Goal: Task Accomplishment & Management: Use online tool/utility

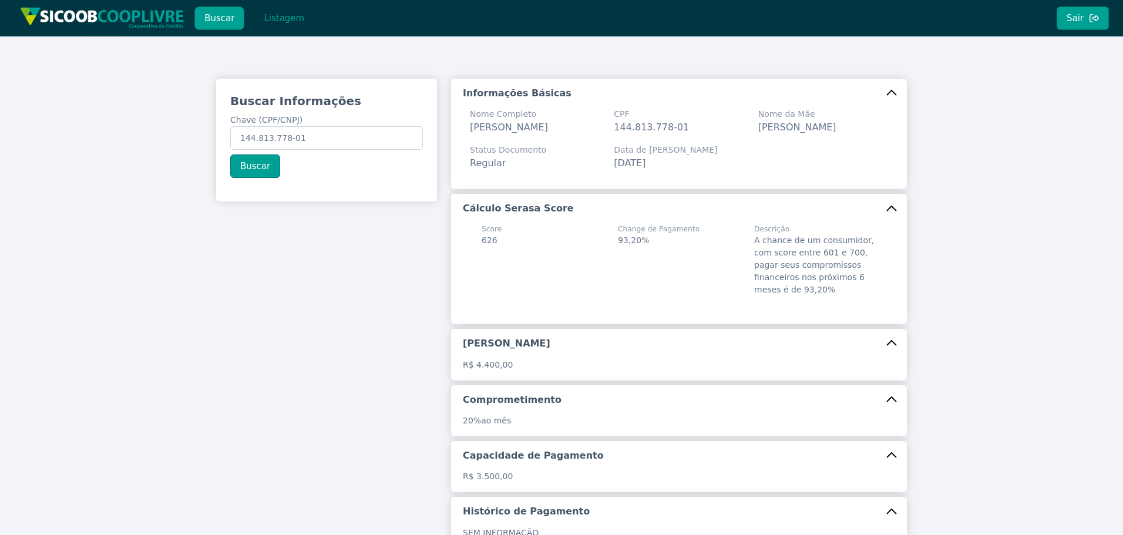
click at [142, 120] on div "Buscar Informações Chave (CPF/CNPJ) 144.813.778-01 Buscar Informações Básicas N…" at bounding box center [561, 357] width 1123 height 643
type input "20.885.801/0001-99"
click at [258, 173] on button "Buscar" at bounding box center [255, 167] width 50 height 24
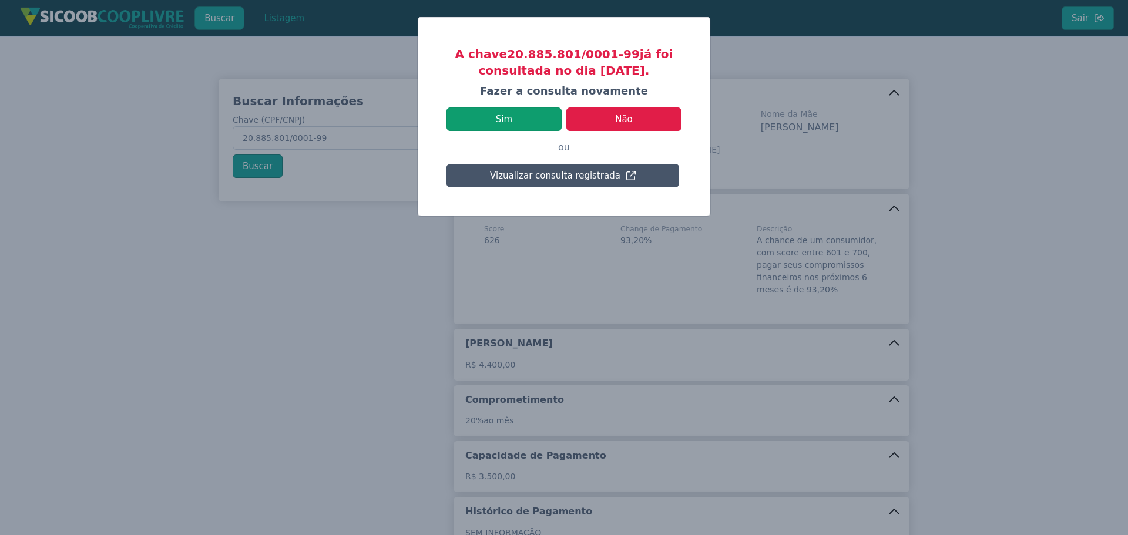
click at [495, 111] on button "Sim" at bounding box center [504, 120] width 115 height 24
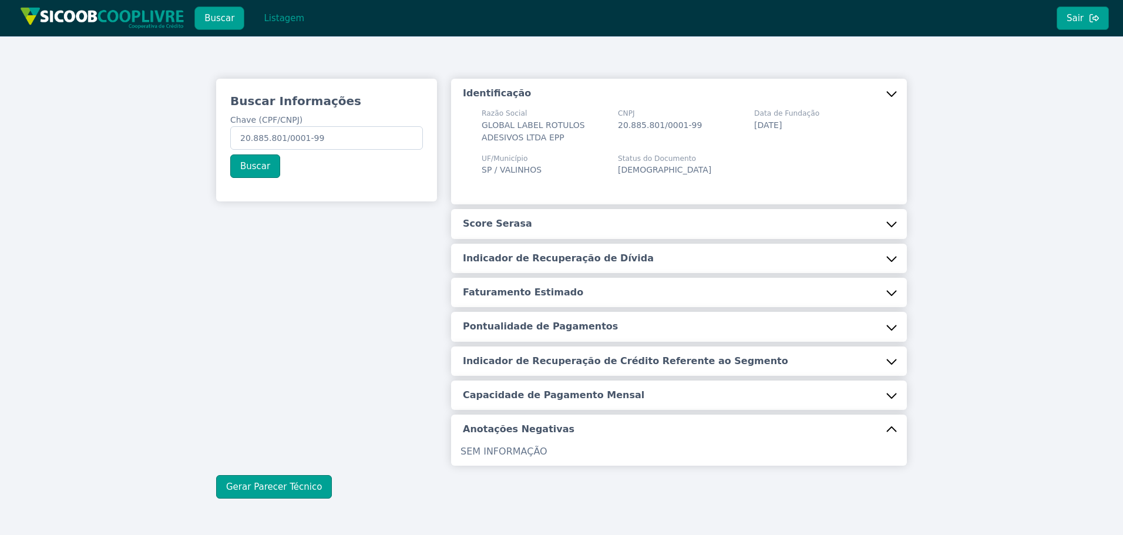
click at [480, 223] on h5 "Score Serasa" at bounding box center [497, 223] width 69 height 13
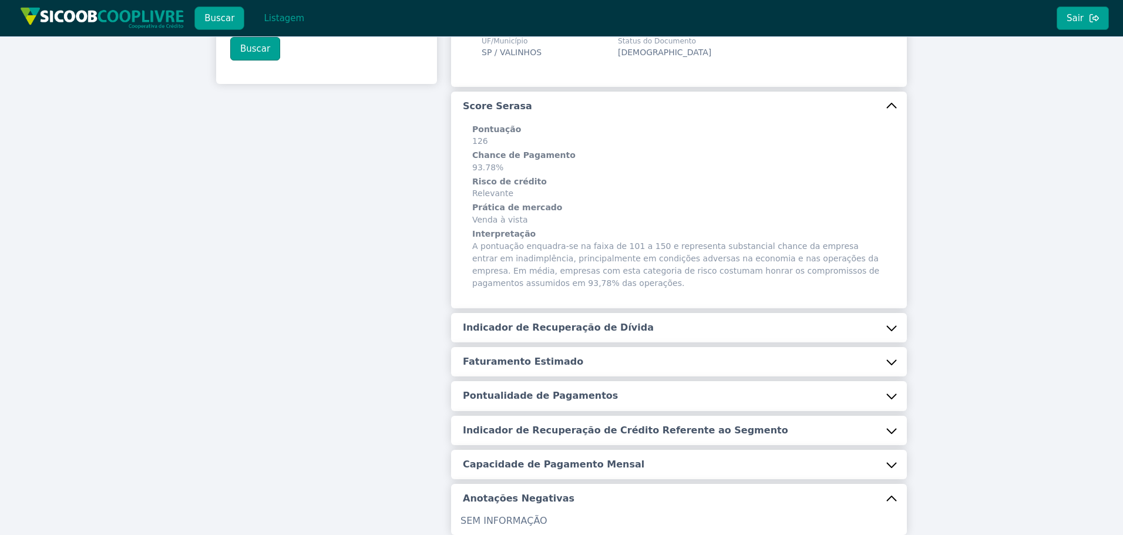
click at [517, 340] on button "Indicador de Recuperação de Dívida" at bounding box center [679, 327] width 456 height 29
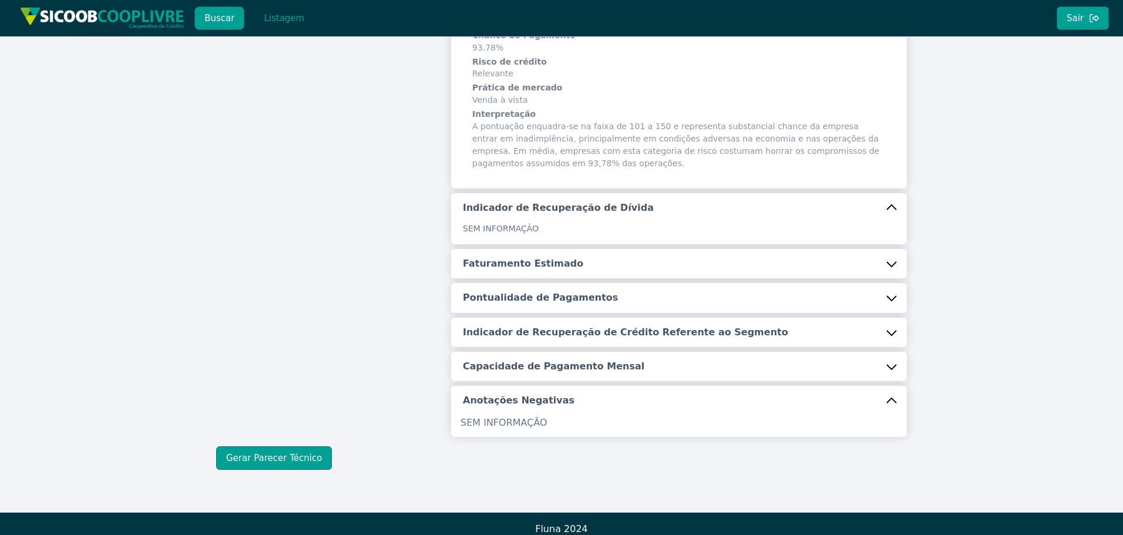
scroll to position [248, 0]
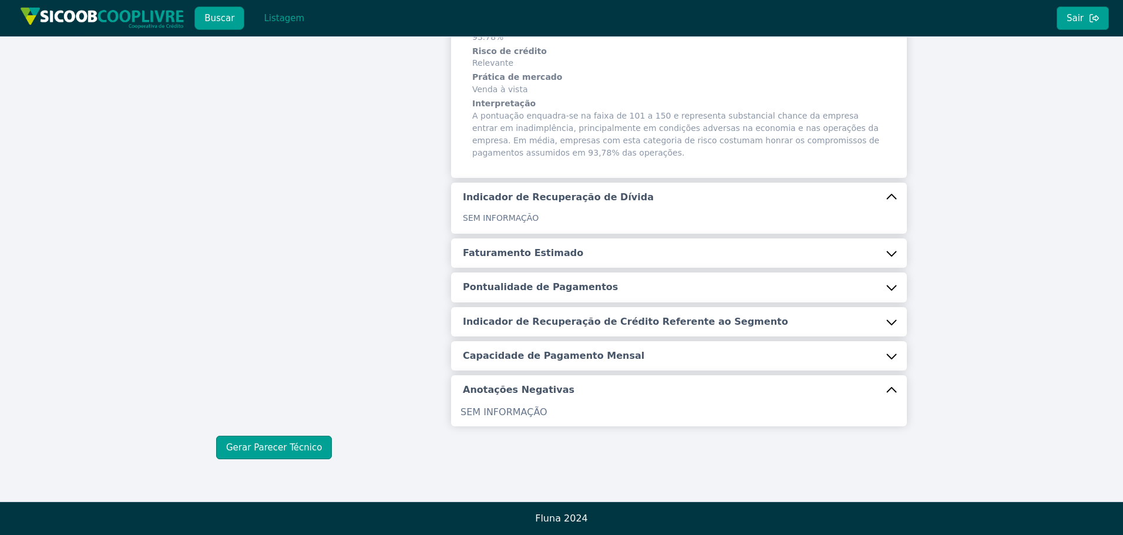
click at [521, 258] on h5 "Faturamento Estimado" at bounding box center [523, 253] width 120 height 13
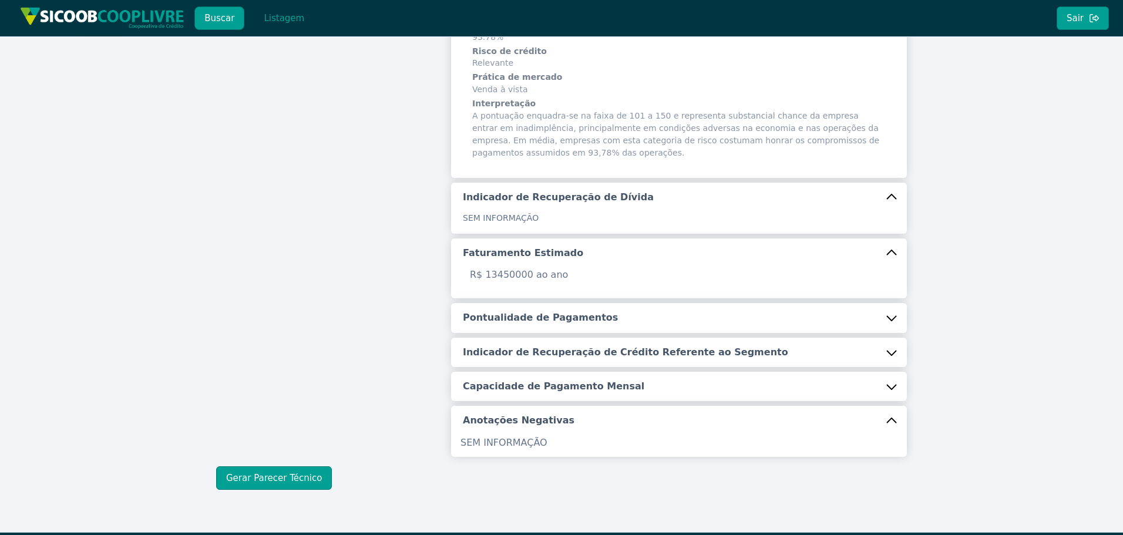
click at [526, 326] on button "Pontualidade de Pagamentos" at bounding box center [679, 317] width 456 height 29
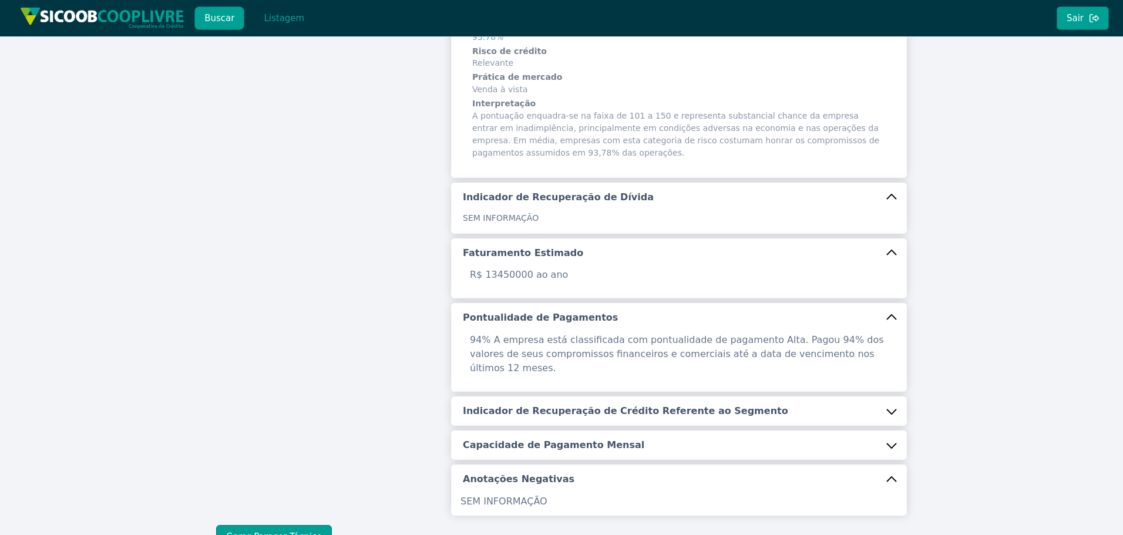
click at [531, 405] on h5 "Indicador de Recuperação de Crédito Referente ao Segmento" at bounding box center [625, 411] width 325 height 13
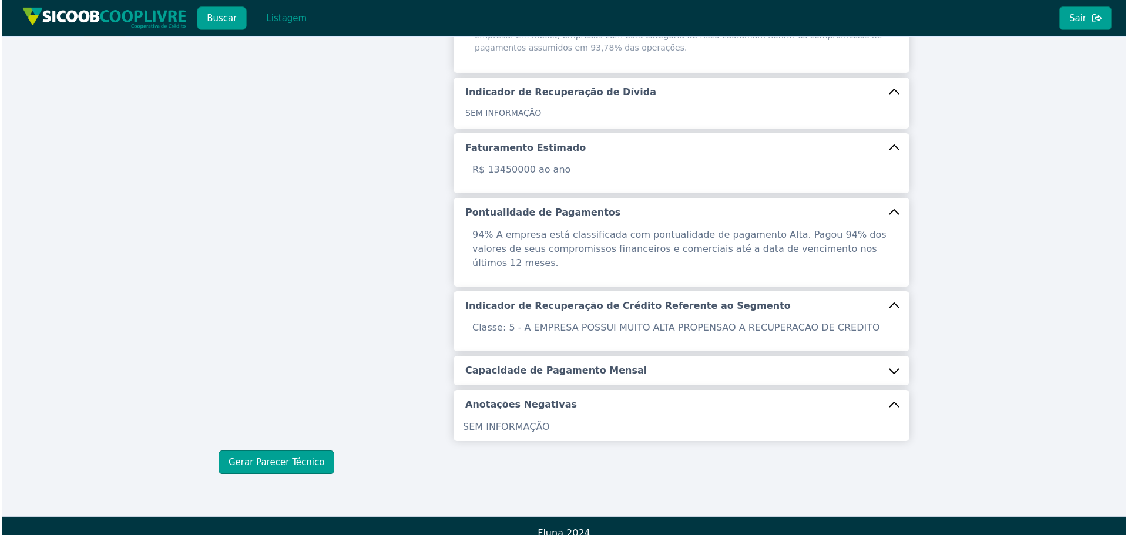
scroll to position [354, 0]
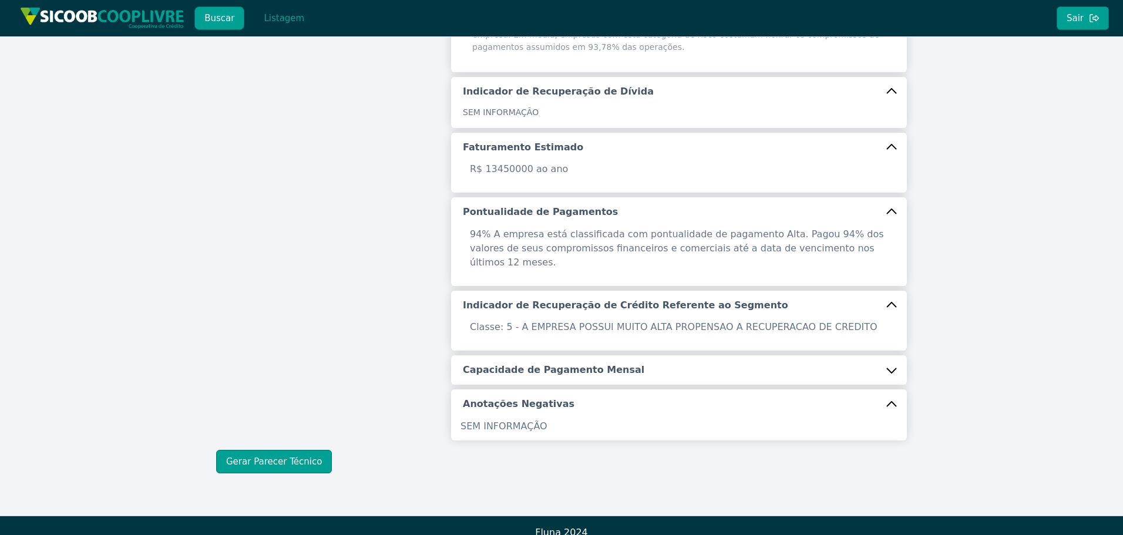
click at [556, 364] on h5 "Capacidade de Pagamento Mensal" at bounding box center [554, 370] width 182 height 13
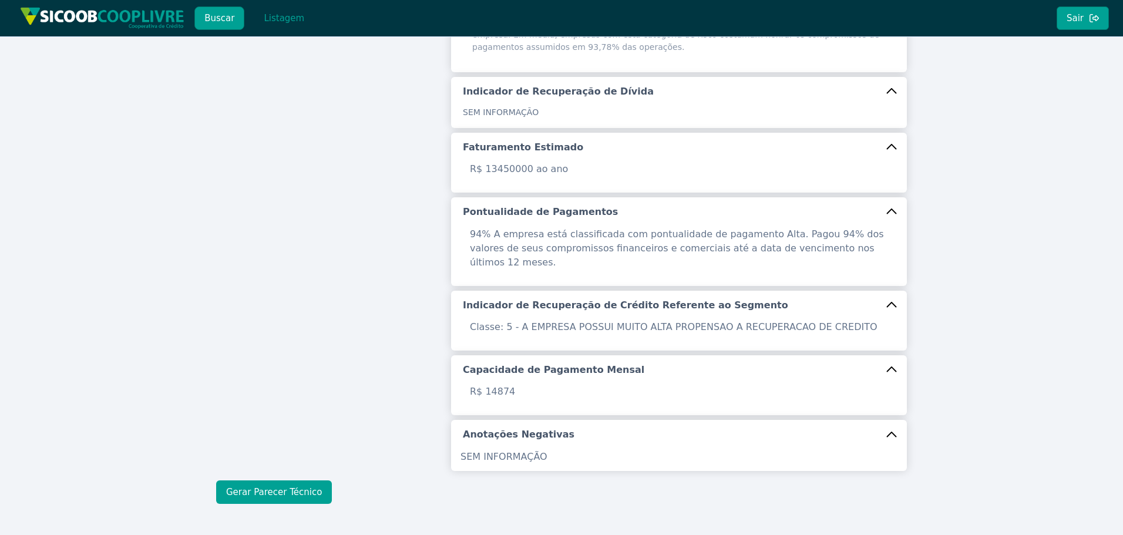
click at [296, 481] on button "Gerar Parecer Técnico" at bounding box center [274, 493] width 116 height 24
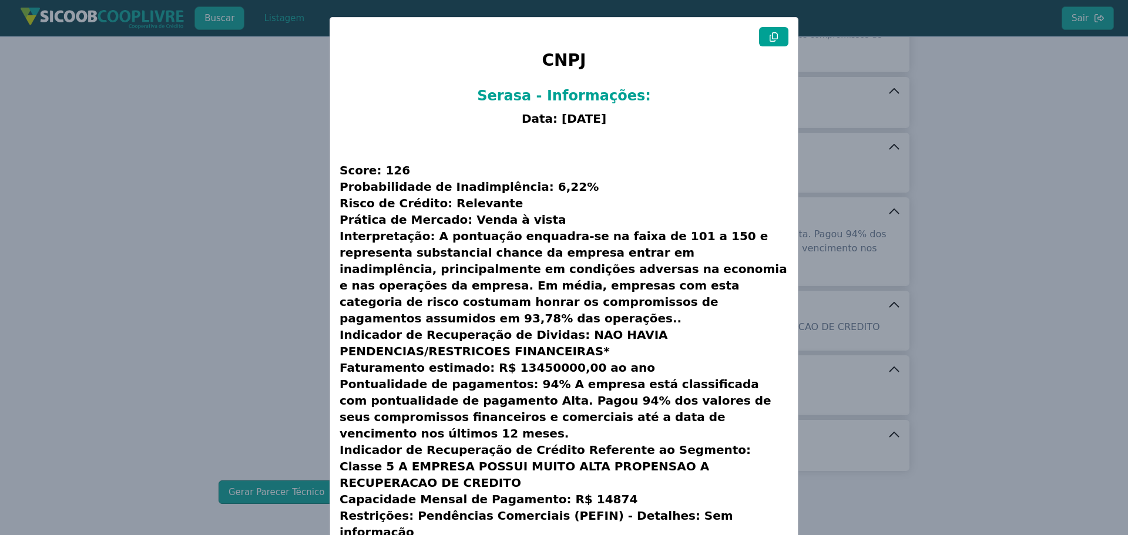
click at [764, 36] on button at bounding box center [773, 36] width 29 height 19
